Goal: Contribute content: Contribute content

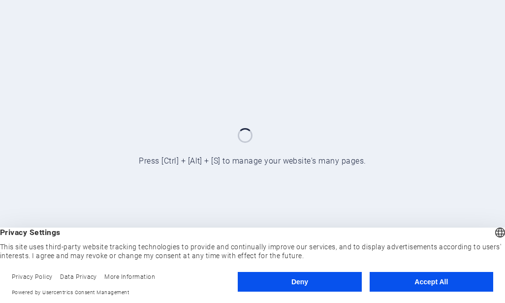
click at [434, 279] on button "Accept All" at bounding box center [432, 282] width 124 height 20
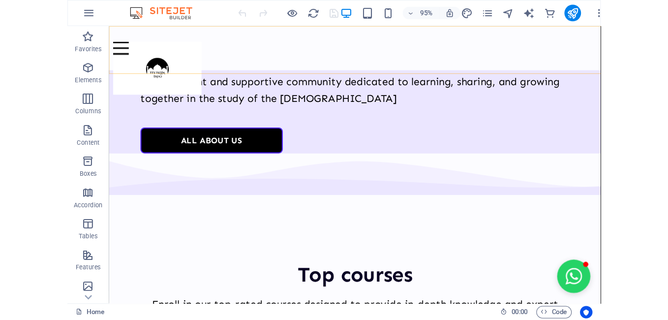
scroll to position [2198, 0]
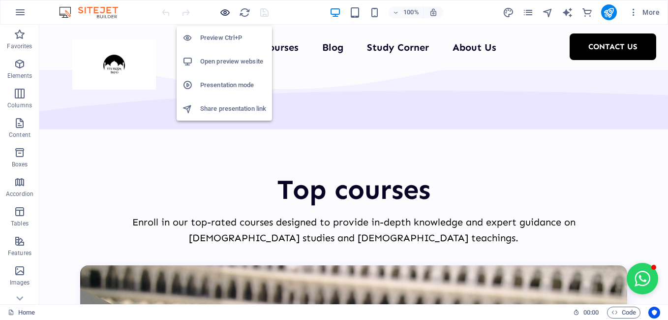
click at [230, 14] on icon "button" at bounding box center [224, 12] width 11 height 11
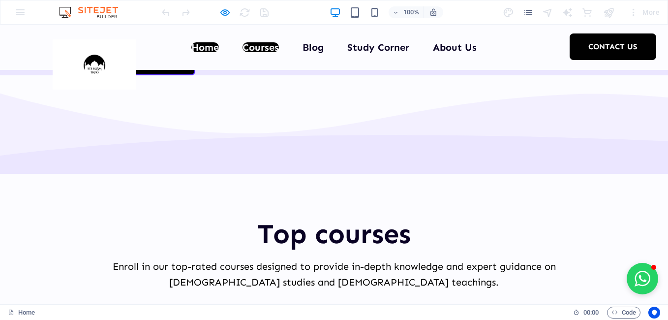
click at [259, 47] on link "Courses" at bounding box center [261, 47] width 36 height 10
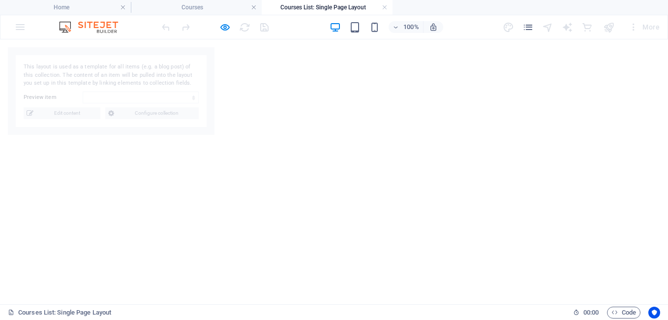
select select "68d1105c7ebad54fd803c66f"
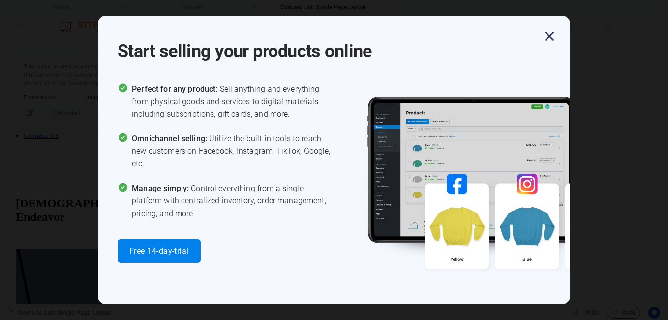
scroll to position [631, 0]
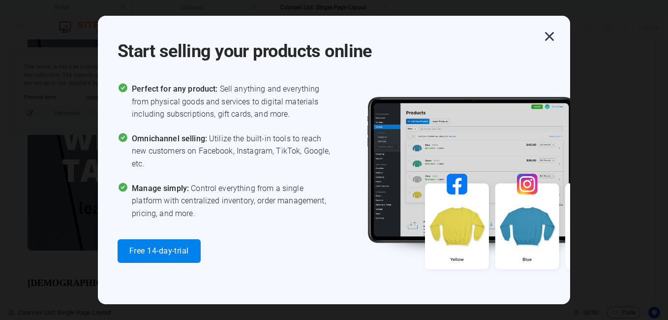
click at [504, 35] on icon "button" at bounding box center [550, 37] width 18 height 18
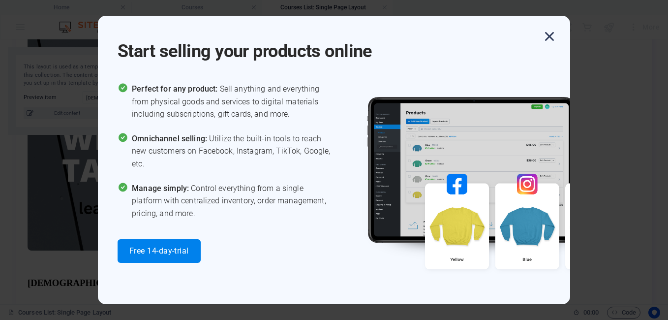
click at [504, 37] on icon "button" at bounding box center [550, 37] width 18 height 18
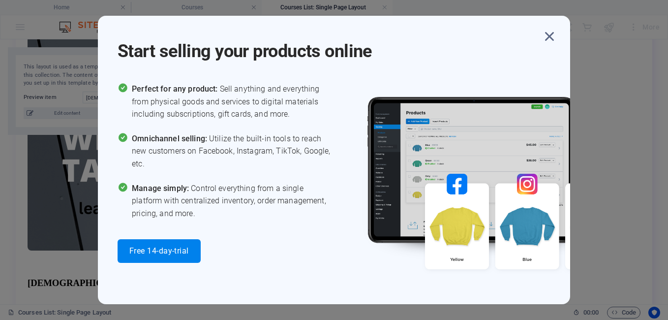
click at [504, 37] on icon "button" at bounding box center [550, 37] width 18 height 18
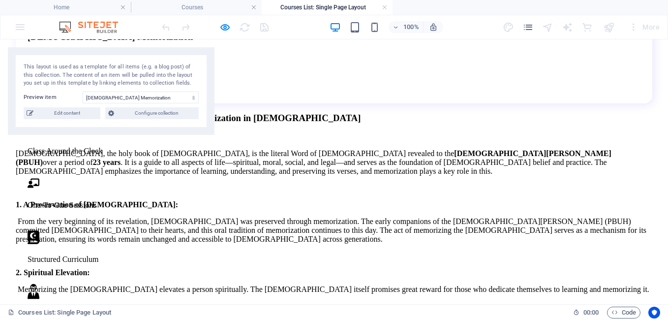
scroll to position [975, 0]
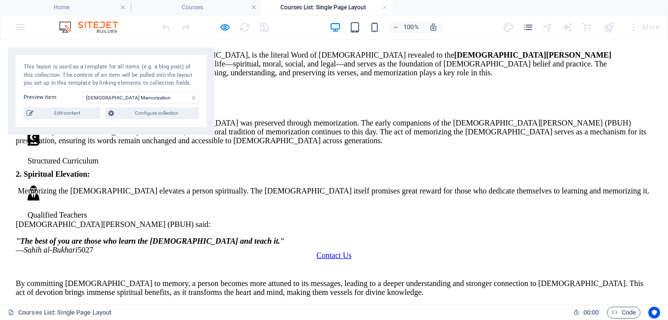
drag, startPoint x: 56, startPoint y: 216, endPoint x: 233, endPoint y: 215, distance: 177.1
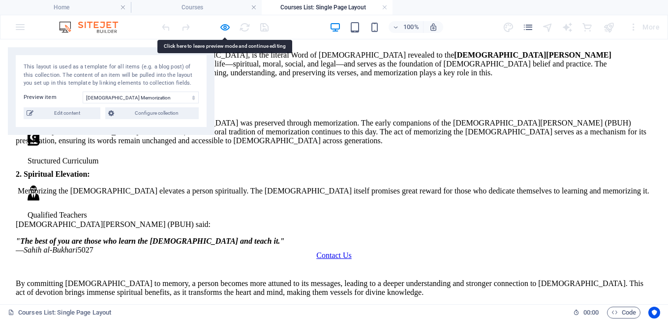
drag, startPoint x: 60, startPoint y: 215, endPoint x: 128, endPoint y: 212, distance: 68.5
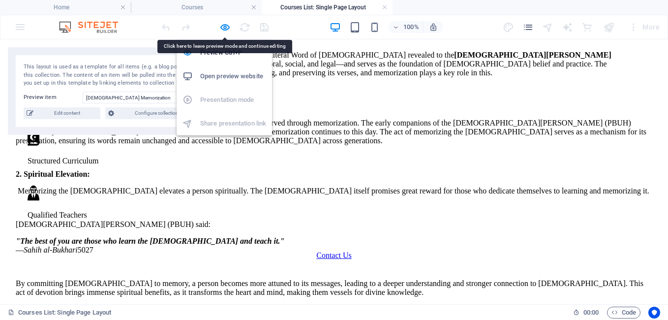
click at [220, 27] on icon "button" at bounding box center [224, 27] width 11 height 11
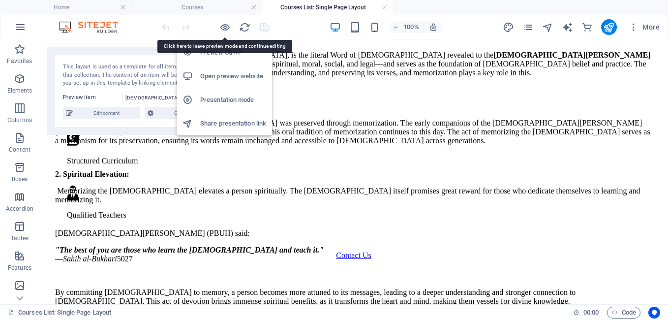
scroll to position [976, 0]
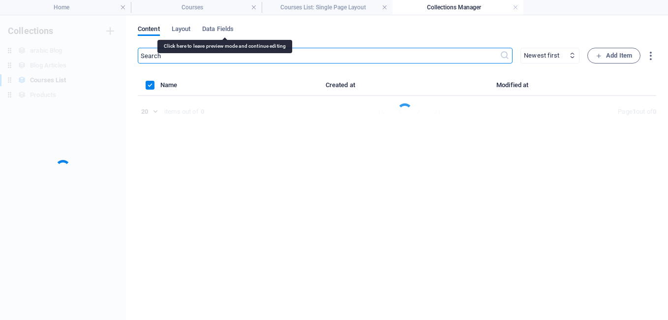
click at [226, 201] on div "​ Newest first Oldest first Last modified Add Item Name Created at Modified at …" at bounding box center [397, 179] width 519 height 262
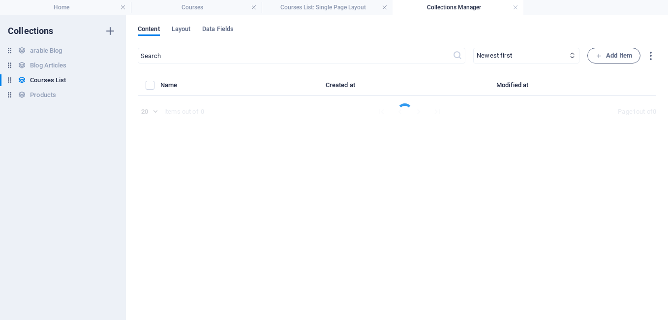
select select "[DEMOGRAPHIC_DATA] Memorization"
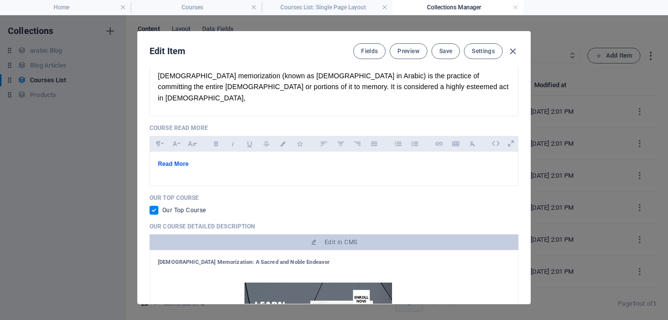
scroll to position [344, 0]
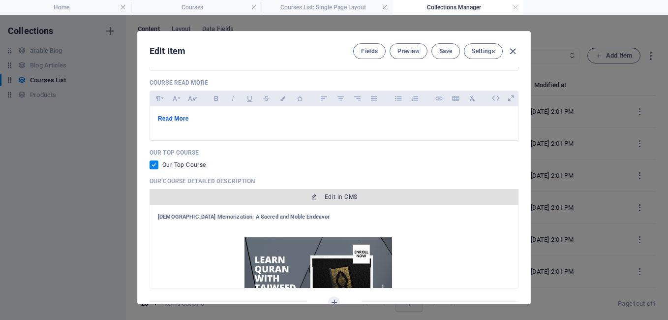
click at [311, 194] on icon "button" at bounding box center [314, 197] width 6 height 6
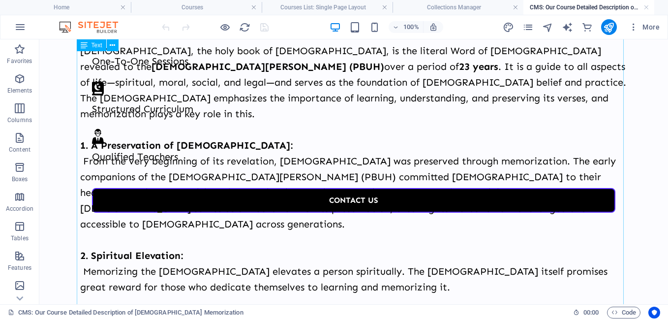
scroll to position [1033, 0]
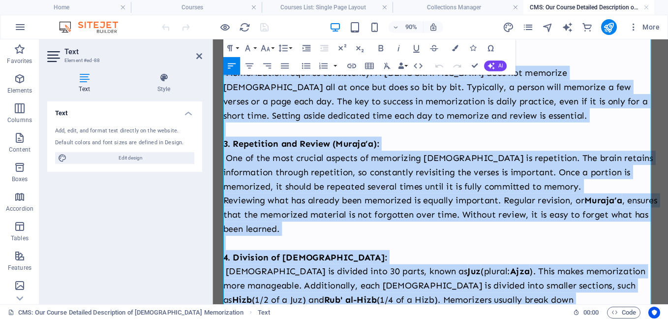
scroll to position [1984, 0]
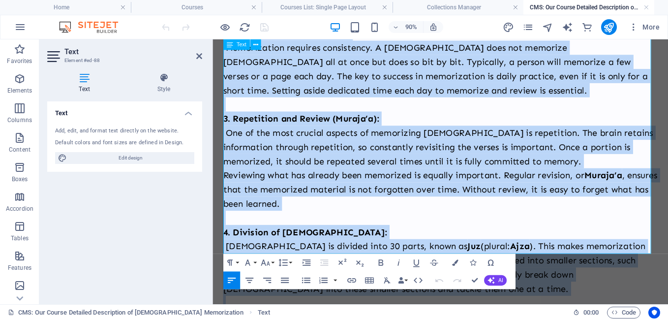
drag, startPoint x: 225, startPoint y: 140, endPoint x: 645, endPoint y: 262, distance: 436.6
copy div "Lor Ipsumdo si Ametc Adipiscingel Sed doeiusm te incididunt utl Etdol ma aliq e…"
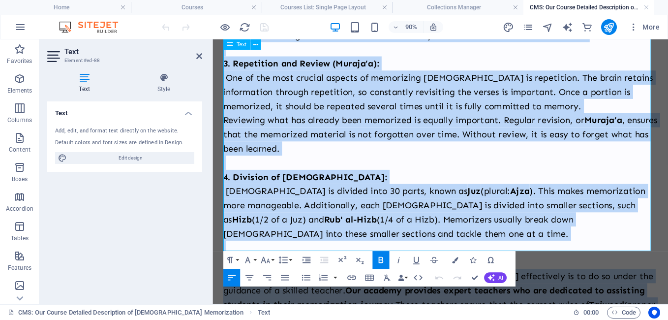
scroll to position [2082, 0]
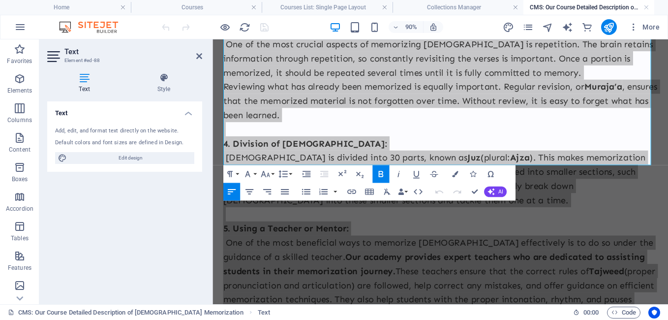
click at [193, 55] on h2 "Text" at bounding box center [133, 51] width 138 height 9
click at [199, 59] on icon at bounding box center [199, 56] width 6 height 8
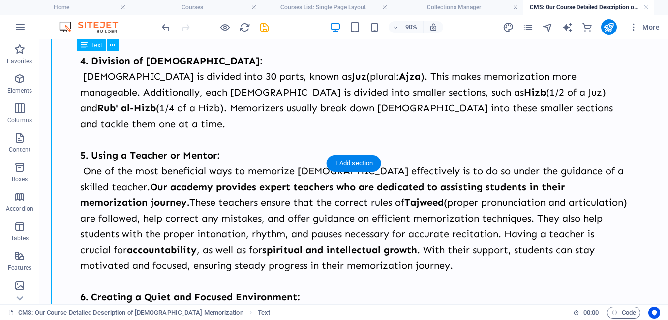
scroll to position [1656, 0]
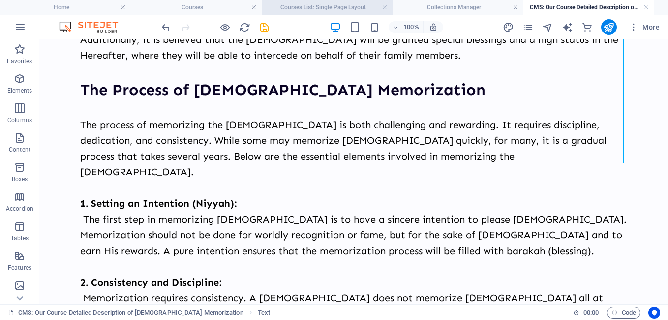
click at [335, 7] on h4 "Courses List: Single Page Layout" at bounding box center [327, 7] width 131 height 11
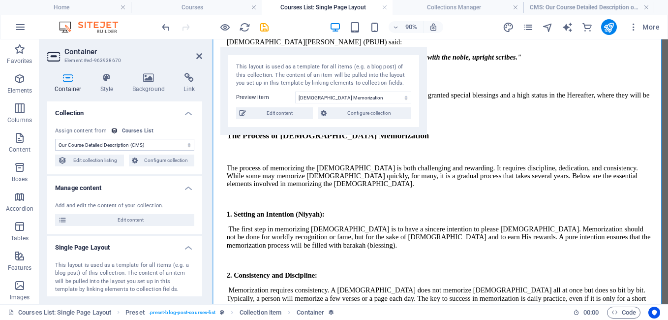
scroll to position [0, 0]
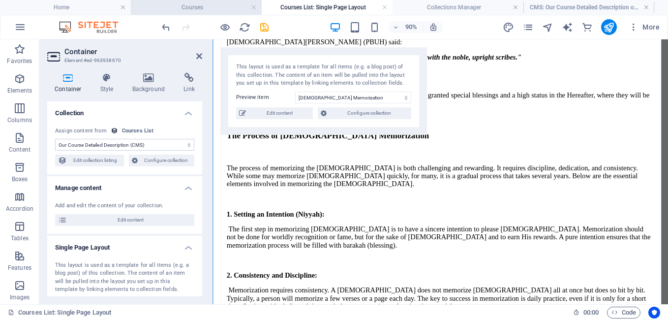
click at [215, 14] on li "Courses" at bounding box center [196, 7] width 131 height 15
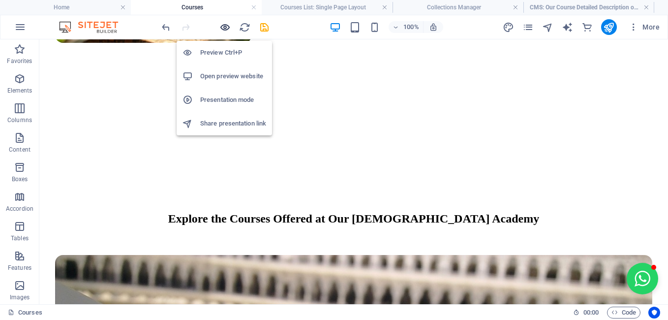
click at [226, 31] on icon "button" at bounding box center [224, 27] width 11 height 11
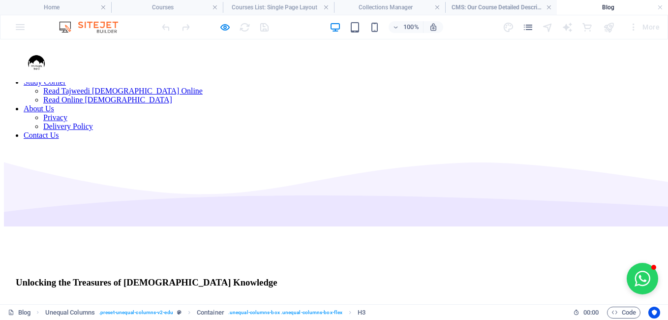
click at [117, 277] on div "Unlocking the Treasures of [DEMOGRAPHIC_DATA] Knowledge" at bounding box center [334, 282] width 637 height 11
drag, startPoint x: 139, startPoint y: 181, endPoint x: 69, endPoint y: 165, distance: 71.5
click at [69, 277] on div "Unlocking the Treasures of [DEMOGRAPHIC_DATA] Knowledge" at bounding box center [334, 282] width 637 height 11
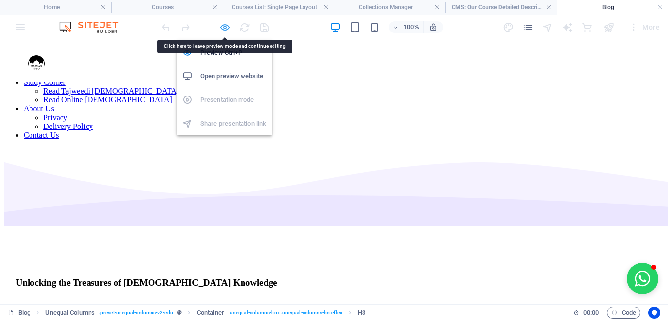
click at [229, 25] on icon "button" at bounding box center [224, 27] width 11 height 11
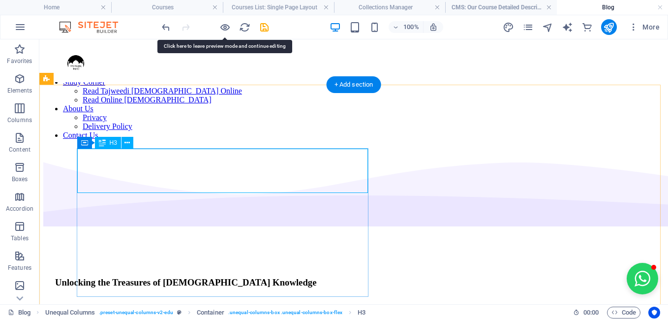
click at [105, 277] on div "Unlocking the Treasures of [DEMOGRAPHIC_DATA] Knowledge" at bounding box center [353, 282] width 597 height 11
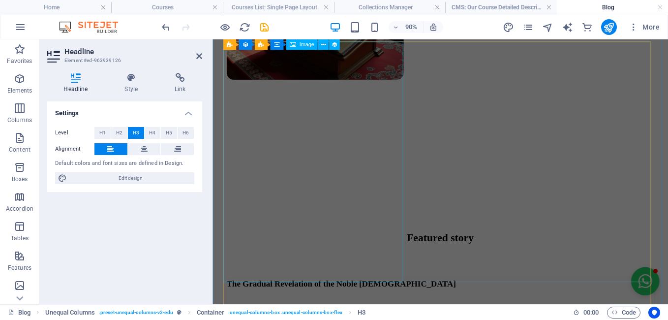
scroll to position [344, 0]
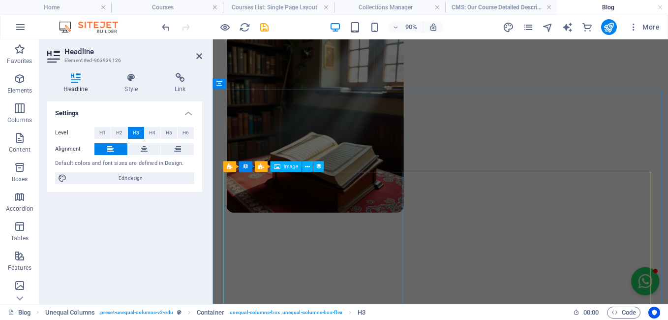
select select "px"
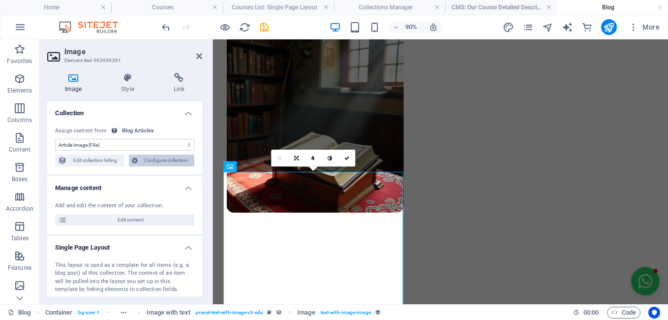
click at [177, 158] on span "Configure collection" at bounding box center [166, 161] width 51 height 12
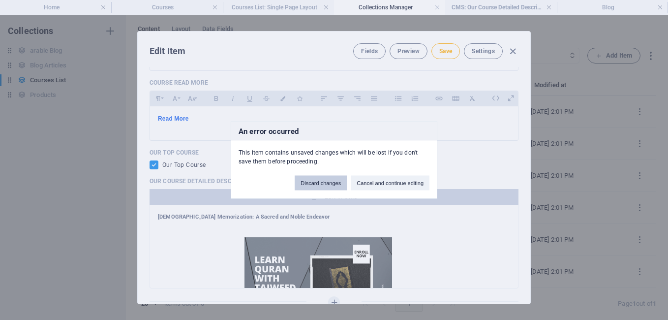
click at [334, 181] on button "Discard changes" at bounding box center [321, 183] width 52 height 15
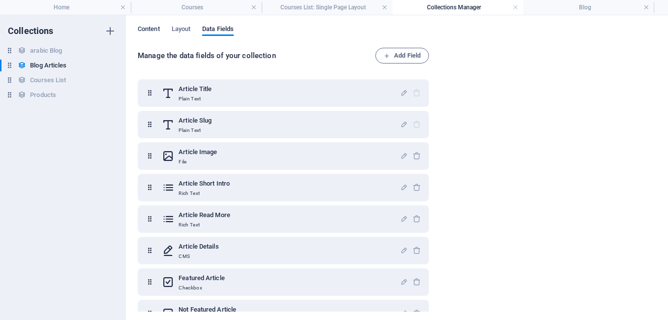
click at [154, 28] on span "Content" at bounding box center [149, 30] width 22 height 14
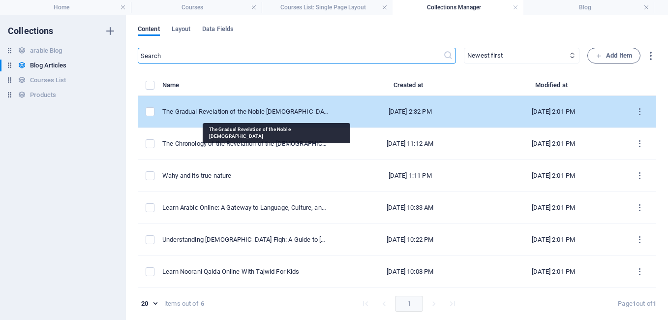
click at [284, 109] on div "The Gradual Revelation of the Noble [DEMOGRAPHIC_DATA]" at bounding box center [245, 111] width 166 height 9
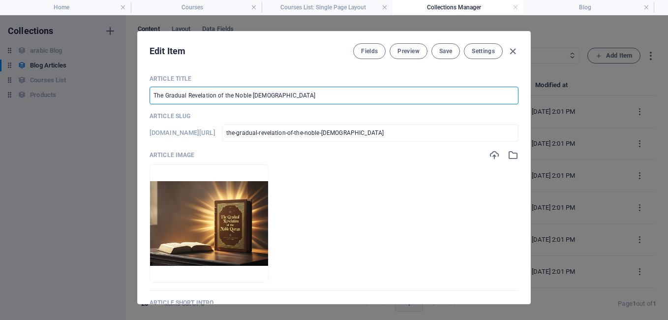
drag, startPoint x: 205, startPoint y: 94, endPoint x: 122, endPoint y: 91, distance: 83.7
click at [122, 91] on div "Edit Item Fields Preview Save Settings Article Title The Gradual Revelation of …" at bounding box center [334, 167] width 668 height 305
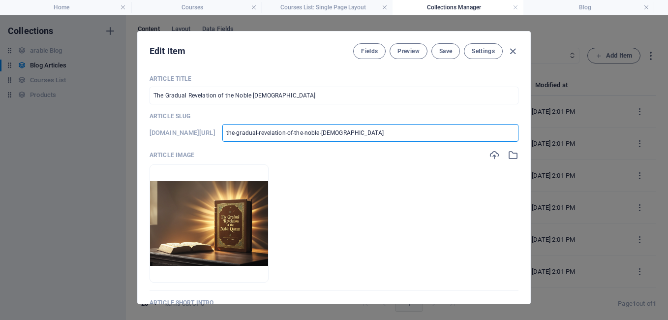
drag, startPoint x: 427, startPoint y: 130, endPoint x: 279, endPoint y: 139, distance: 147.4
click at [279, 139] on div "[DOMAIN_NAME][URL] the-gradual-revelation-of-the-noble-[DEMOGRAPHIC_DATA] ​" at bounding box center [334, 133] width 369 height 18
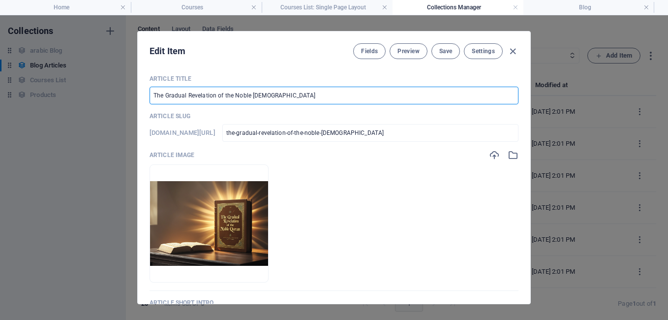
drag, startPoint x: 272, startPoint y: 96, endPoint x: 147, endPoint y: 103, distance: 125.2
click at [147, 103] on div "Article Title The Gradual Revelation of the Noble [DEMOGRAPHIC_DATA] ​ Article …" at bounding box center [334, 185] width 393 height 237
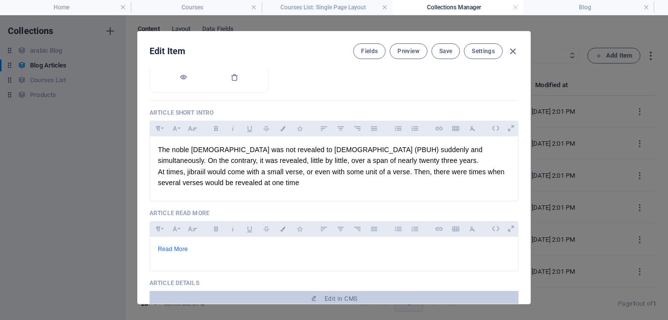
scroll to position [197, 0]
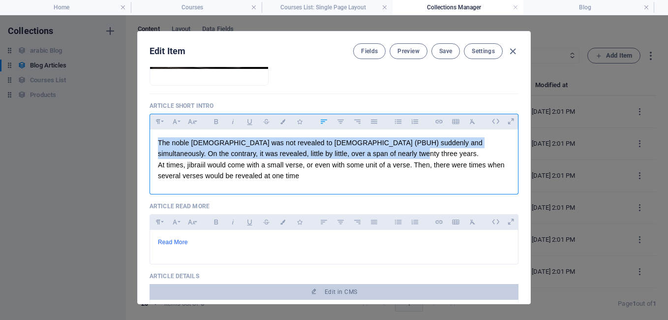
drag, startPoint x: 370, startPoint y: 154, endPoint x: 150, endPoint y: 130, distance: 220.7
click at [150, 130] on div "The noble [DEMOGRAPHIC_DATA] was not revealed to [DEMOGRAPHIC_DATA] (PBUH) sudd…" at bounding box center [334, 159] width 368 height 60
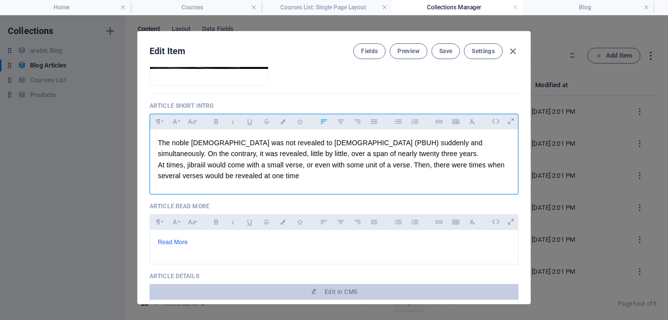
click at [372, 155] on p "The noble [DEMOGRAPHIC_DATA] was not revealed to [DEMOGRAPHIC_DATA] (PBUH) sudd…" at bounding box center [334, 148] width 352 height 22
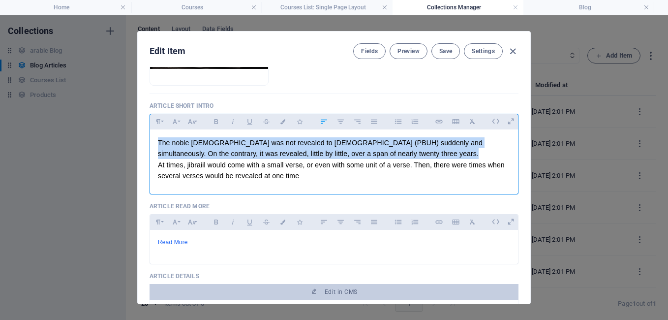
drag, startPoint x: 372, startPoint y: 155, endPoint x: 153, endPoint y: 134, distance: 219.9
click at [153, 134] on div "The noble [DEMOGRAPHIC_DATA] was not revealed to [DEMOGRAPHIC_DATA] (PBUH) sudd…" at bounding box center [334, 159] width 368 height 60
copy span "The noble [DEMOGRAPHIC_DATA] was not revealed to [DEMOGRAPHIC_DATA] (PBUH) sudd…"
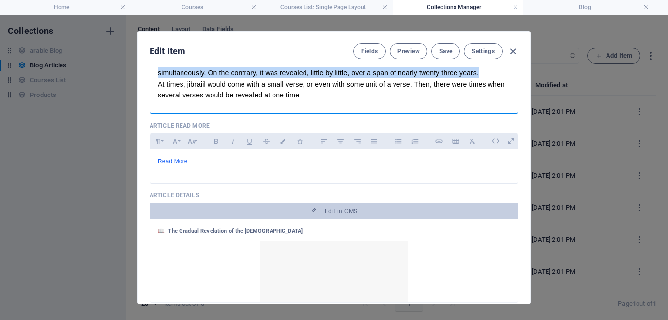
scroll to position [295, 0]
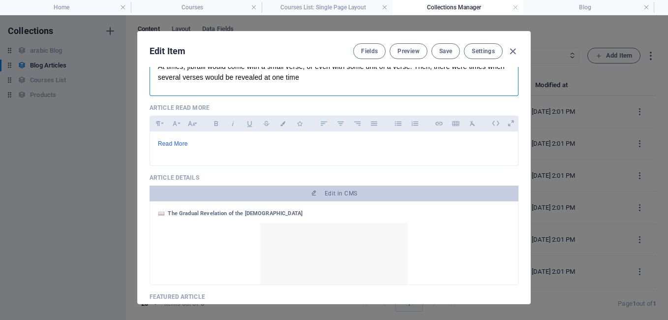
click at [335, 202] on div "📖 The Gradual Revelation of the [DEMOGRAPHIC_DATA] The noble [DEMOGRAPHIC_DATA]…" at bounding box center [334, 243] width 369 height 84
click at [333, 185] on div "Article Details Edit in CMS 📖 The Gradual Revelation of the [DEMOGRAPHIC_DATA] …" at bounding box center [334, 229] width 369 height 111
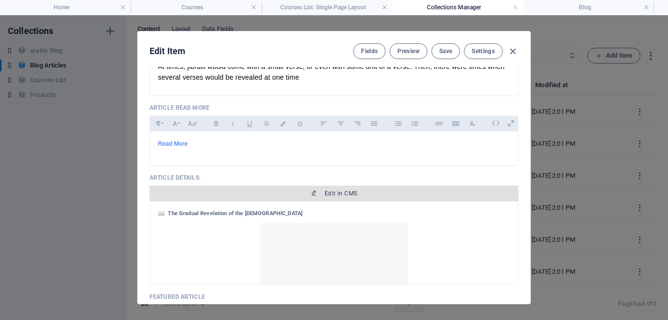
click at [333, 193] on span "Edit in CMS" at bounding box center [341, 193] width 32 height 8
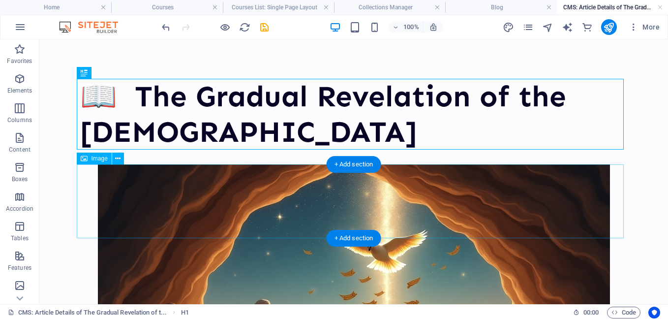
scroll to position [0, 0]
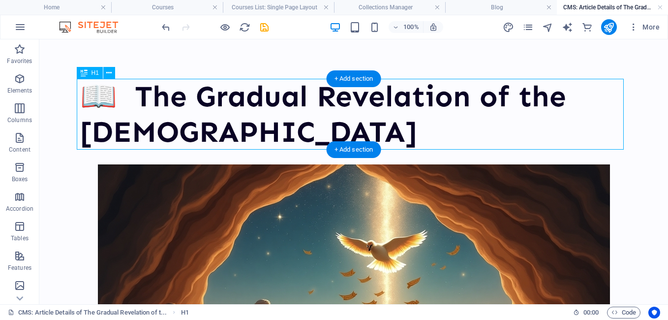
click at [219, 147] on div "📖 The Gradual Revelation of the [DEMOGRAPHIC_DATA]" at bounding box center [353, 114] width 547 height 71
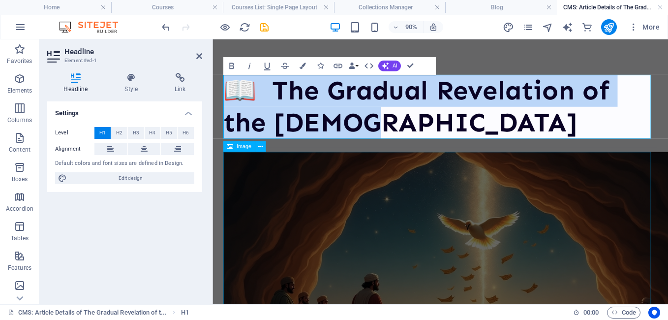
copy h1 "📖 The Gradual Revelation of the [DEMOGRAPHIC_DATA]"
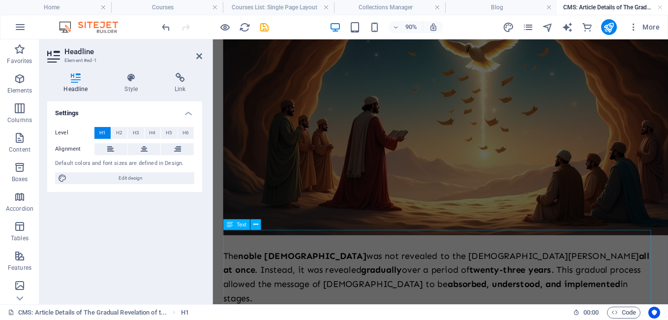
scroll to position [295, 0]
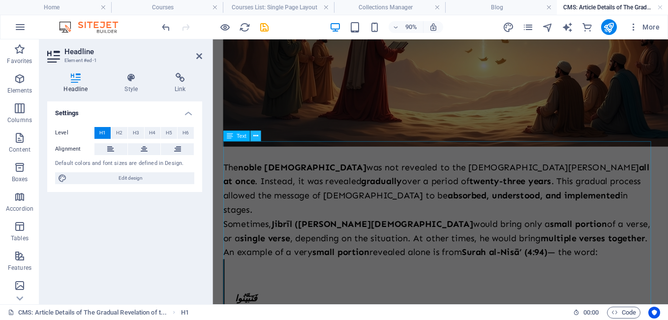
click at [259, 137] on button at bounding box center [255, 135] width 11 height 11
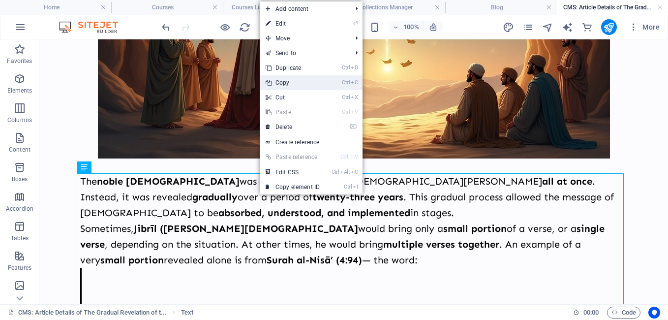
click at [287, 87] on link "Ctrl C Copy" at bounding box center [293, 82] width 66 height 15
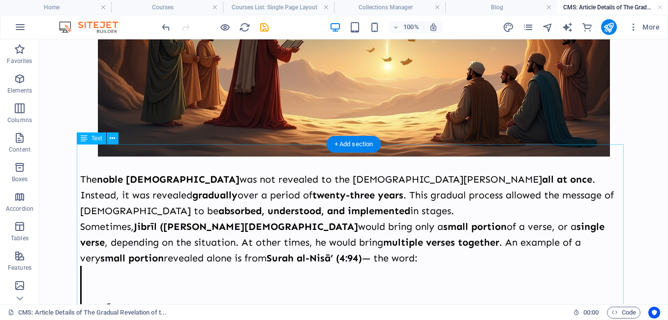
scroll to position [344, 0]
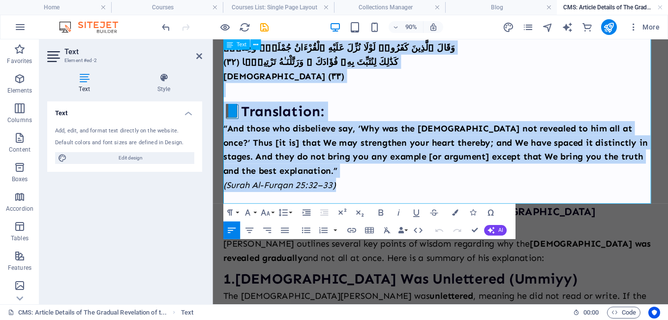
scroll to position [836, 0]
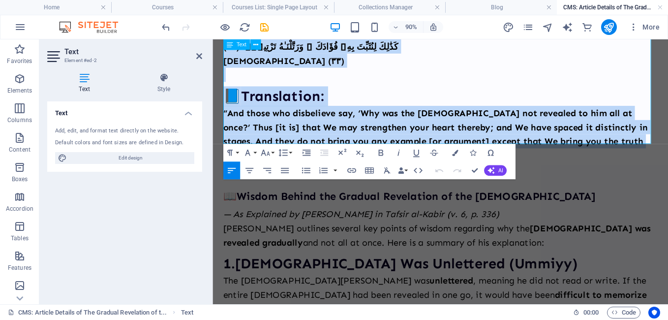
copy div "Lor ipsum Dol'si ame con adipisci el sed Doeiusm Temporin u lab et dolo . Magna…"
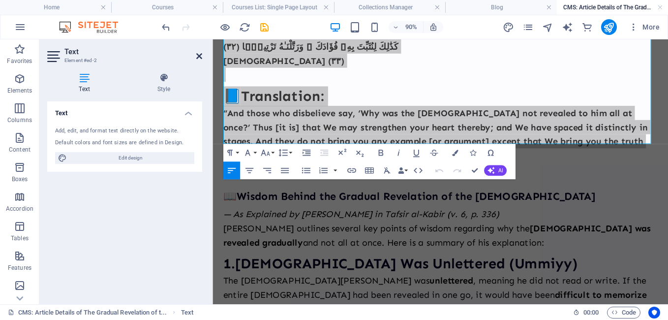
click at [197, 55] on icon at bounding box center [199, 56] width 6 height 8
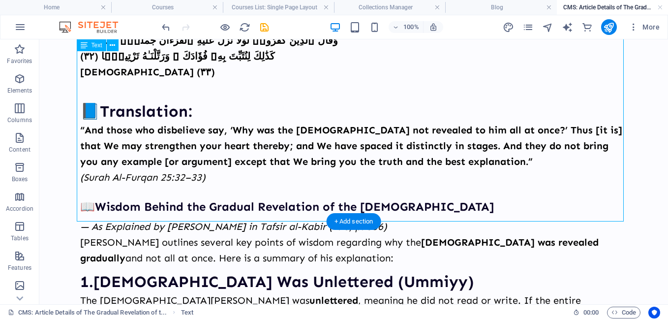
scroll to position [907, 0]
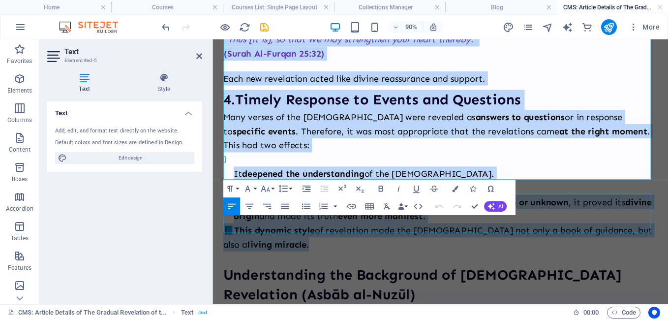
scroll to position [1673, 0]
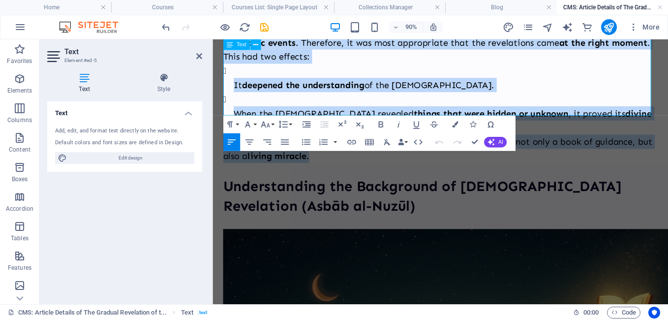
drag, startPoint x: 229, startPoint y: 174, endPoint x: 308, endPoint y: 117, distance: 97.4
copy div "📖 Loremi Dolors ame Consect Adipiscing el sed Doe'te — In Utlaboree do Magn Ali…"
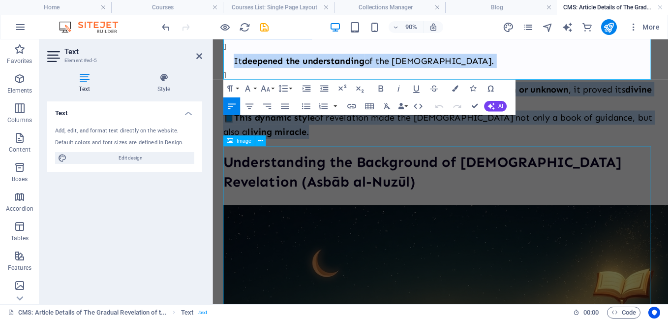
scroll to position [1722, 0]
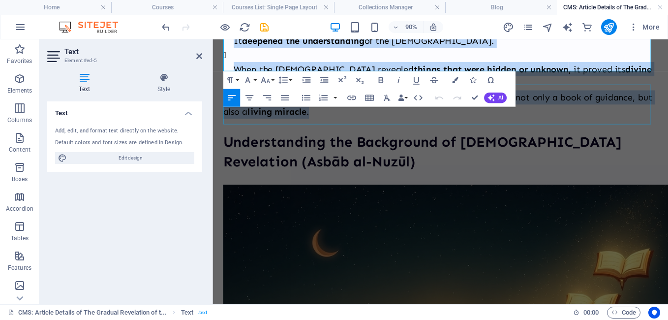
click at [324, 142] on div "Understanding the Background of [DEMOGRAPHIC_DATA] Revelation (Asbāb al-Nuzūl)" at bounding box center [465, 164] width 483 height 44
click at [325, 142] on div "Understanding the Background of [DEMOGRAPHIC_DATA] Revelation (Asbāb al-Nuzūl)" at bounding box center [465, 164] width 483 height 44
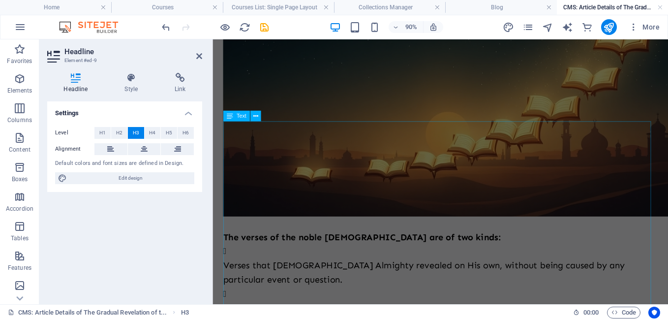
scroll to position [2118, 0]
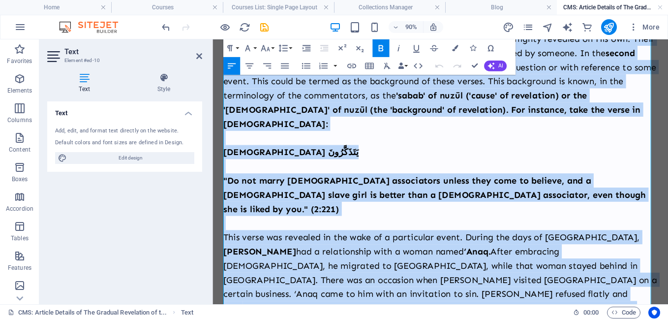
scroll to position [2505, 0]
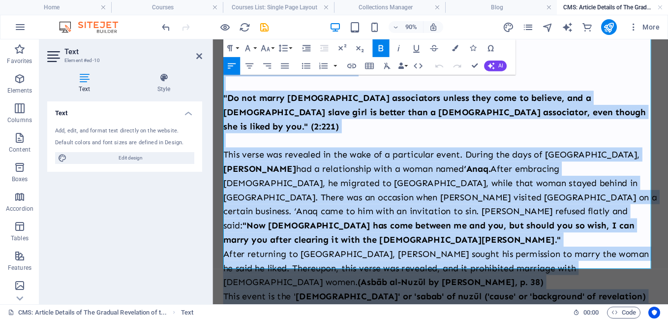
drag, startPoint x: 225, startPoint y: 141, endPoint x: 499, endPoint y: 290, distance: 312.4
click at [499, 290] on div "The verses of the noble [DEMOGRAPHIC_DATA] are of two kinds: Verses that [DEMOG…" at bounding box center [465, 96] width 483 height 567
copy div "Lor ipsumd si ame conse Adi'el sed do eiu tempo: Incidi utla Etdol Magnaali eni…"
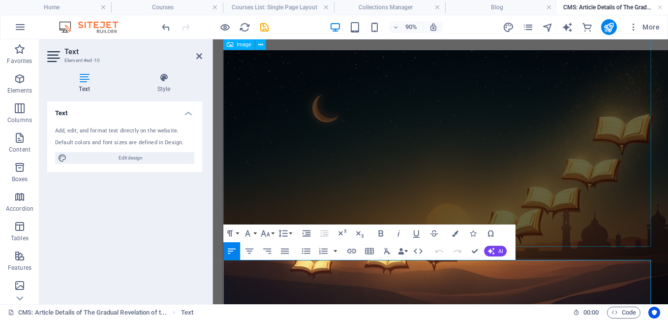
scroll to position [1964, 0]
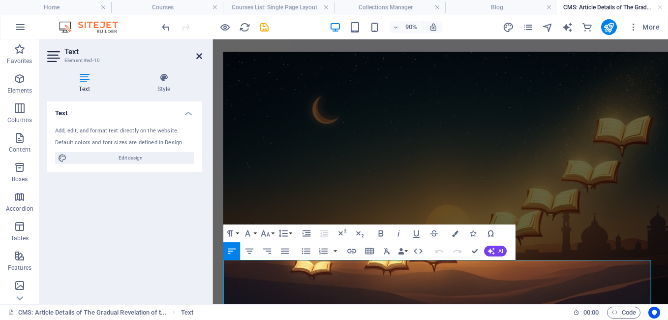
click at [196, 53] on icon at bounding box center [199, 56] width 6 height 8
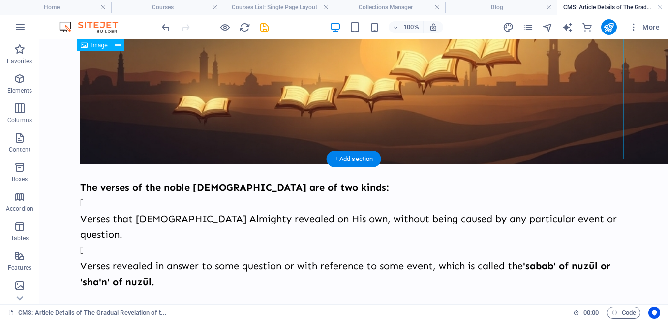
scroll to position [2180, 0]
